Goal: Task Accomplishment & Management: Manage account settings

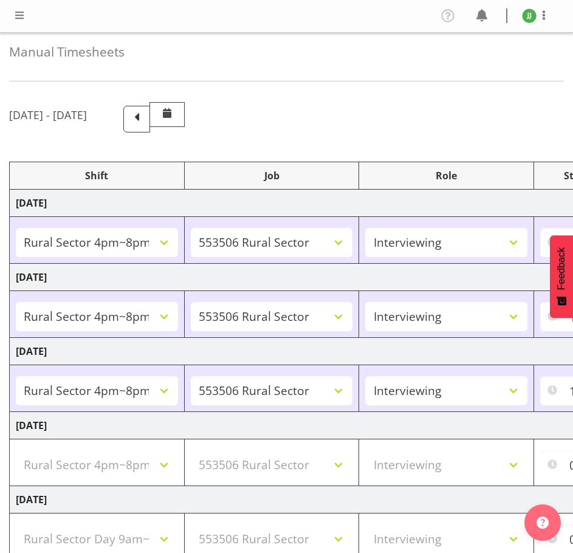
select select "81298"
select select "10587"
select select "47"
select select "81298"
select select "10587"
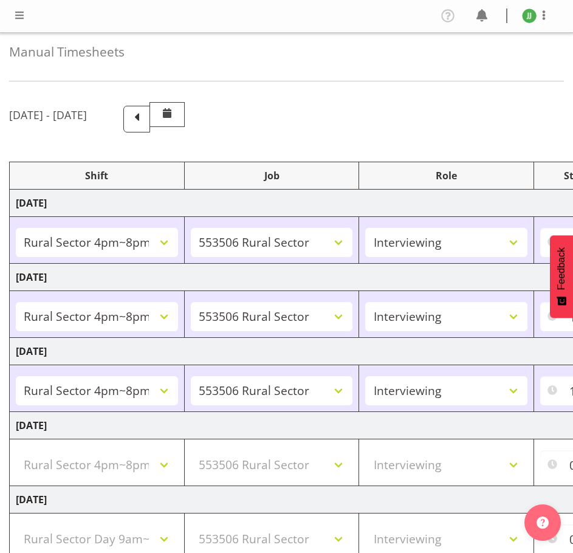
select select "47"
select select "81298"
select select "10587"
select select "47"
select select "81298"
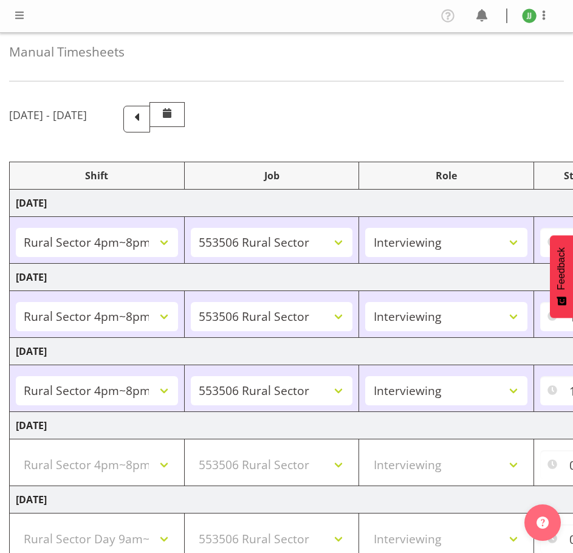
select select "10587"
select select "47"
select select "81561"
select select "10587"
select select "47"
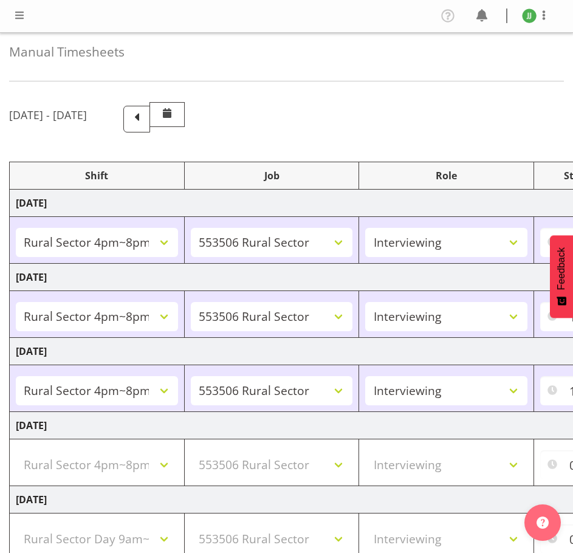
select select "81298"
select select "10587"
select select "47"
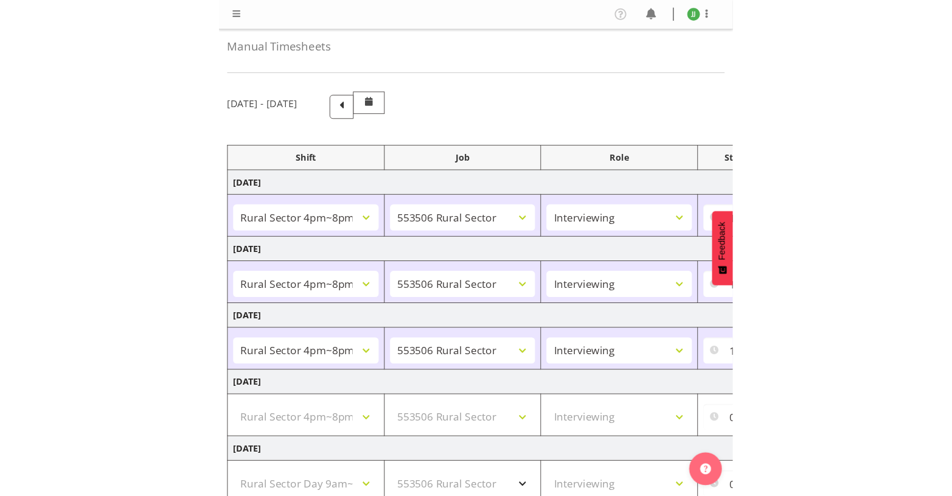
scroll to position [243, 0]
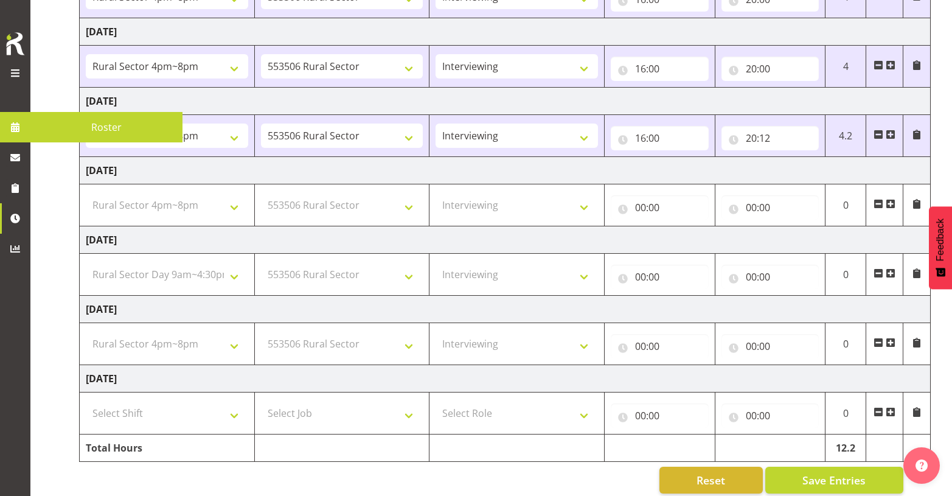
click at [18, 66] on span at bounding box center [15, 73] width 15 height 15
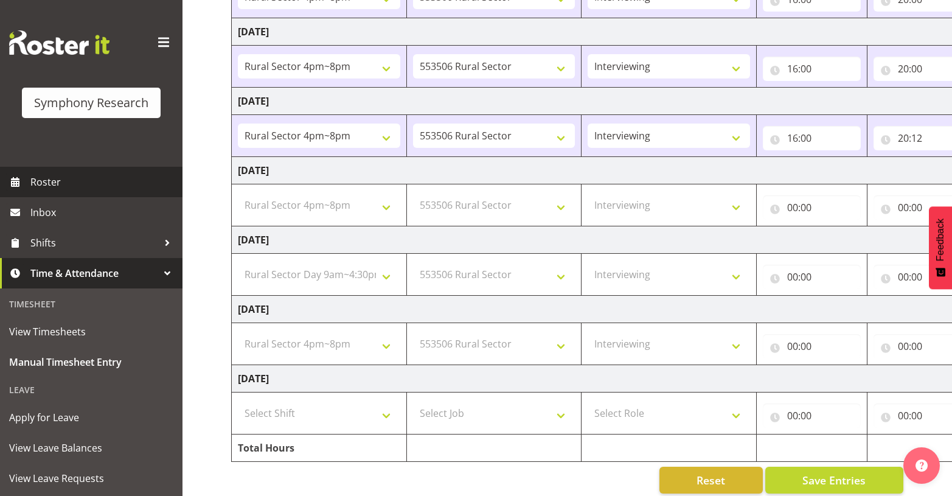
click at [71, 179] on span "Roster" at bounding box center [103, 182] width 146 height 18
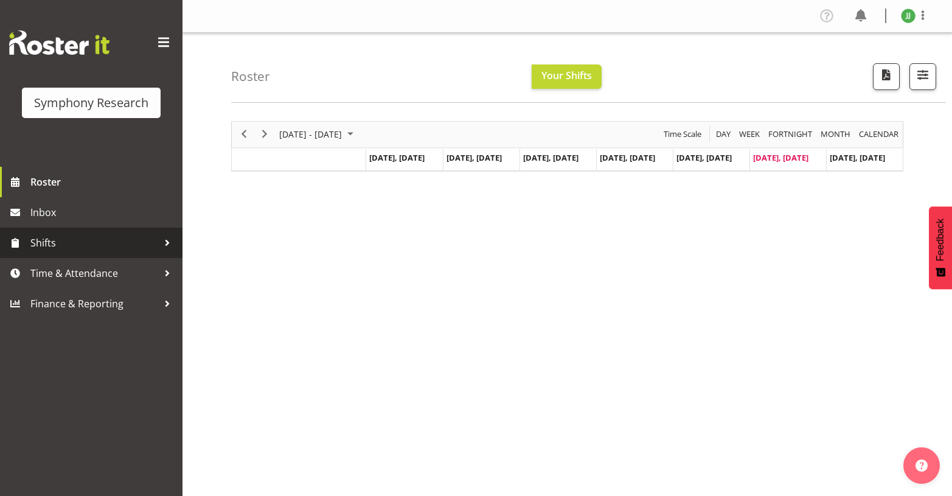
click at [103, 244] on span "Shifts" at bounding box center [94, 243] width 128 height 18
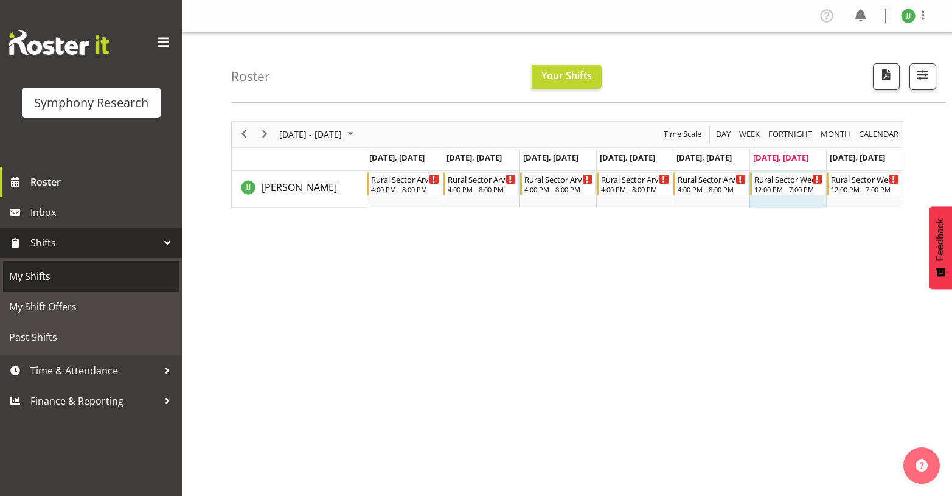
click at [91, 269] on span "My Shifts" at bounding box center [91, 276] width 164 height 18
